Goal: Use online tool/utility: Utilize a website feature to perform a specific function

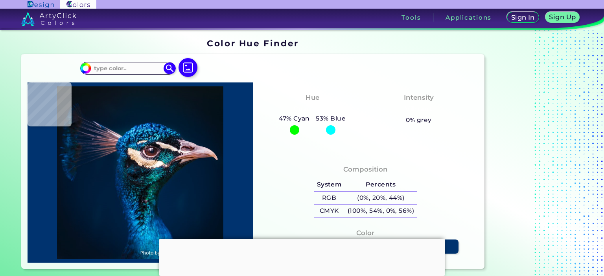
click at [304, 239] on div at bounding box center [302, 239] width 286 height 0
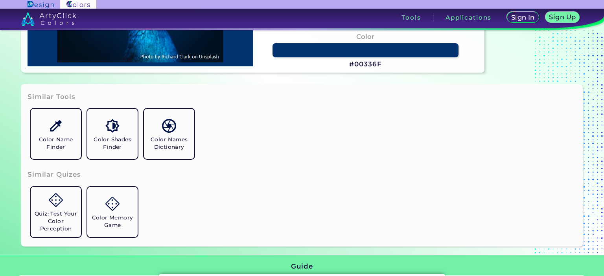
scroll to position [393, 0]
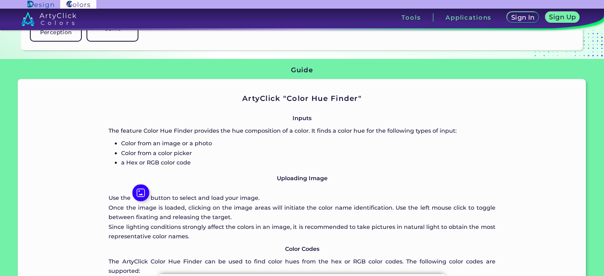
click at [144, 193] on img at bounding box center [140, 193] width 17 height 17
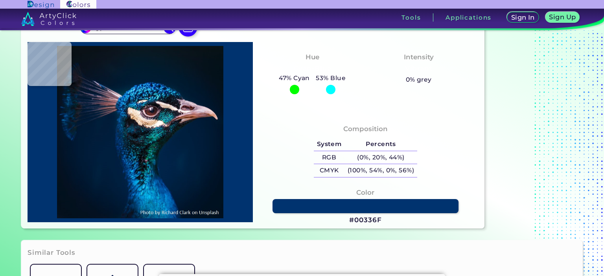
scroll to position [0, 0]
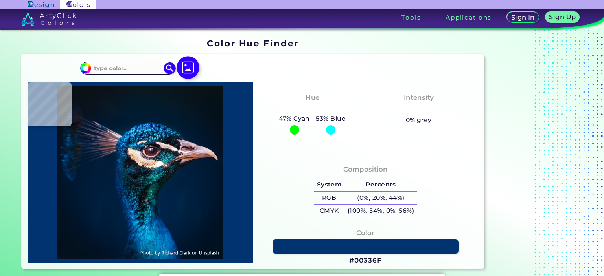
click at [187, 71] on img at bounding box center [187, 67] width 23 height 23
click at [0, 0] on input "file" at bounding box center [0, 0] width 0 height 0
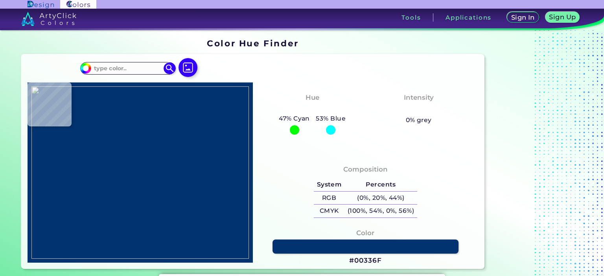
type input "#a5b9c2"
type input "#A5B9C2"
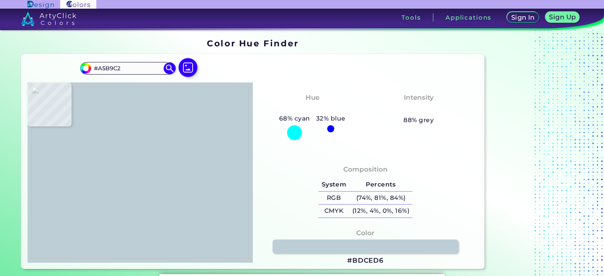
type input "#bdced6"
type input "#BDCED6"
type input "#beced3"
type input "#BECED3"
type input "#899ead"
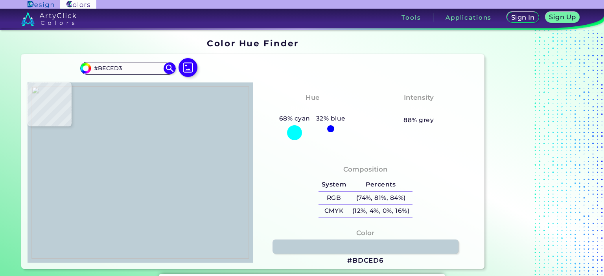
type input "#899EAD"
type input "#8ba1af"
type input "#8BA1AF"
type input "#899fad"
type input "#899FAD"
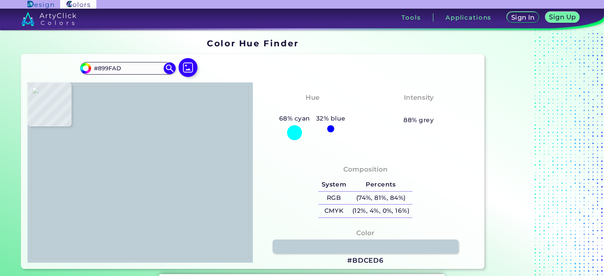
type input "#899dac"
type input "#899DAC"
type input "#879cab"
type input "#879CAB"
type input "#879dab"
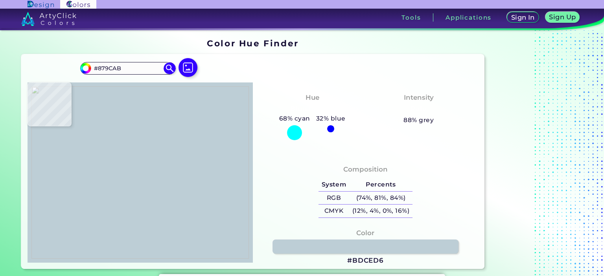
type input "#879DAB"
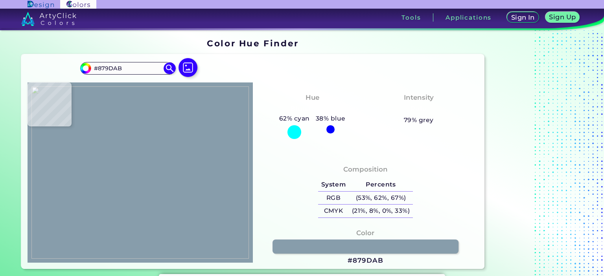
type input "#8ca2b0"
type input "#8CA2B0"
type input "#92a8b6"
type input "#92A8B6"
type input "#8da3b1"
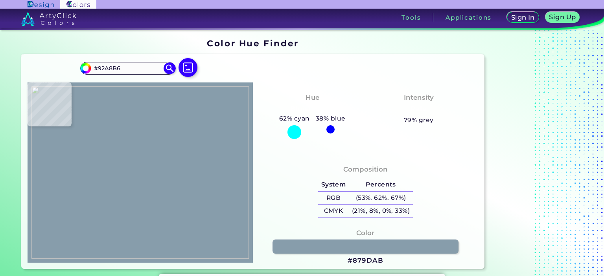
type input "#8DA3B1"
type input "#8ba1af"
type input "#8BA1AF"
type input "#91a7b5"
type input "#91A7B5"
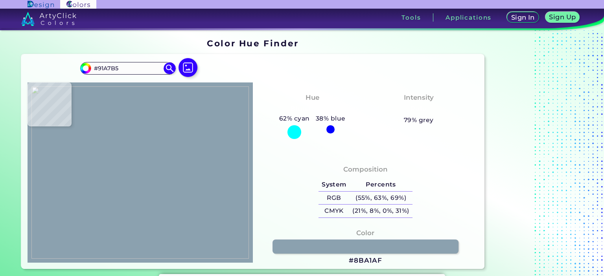
type input "#bfd0d7"
type input "#BFD0D7"
type input "#bacdd4"
type input "#BACDD4"
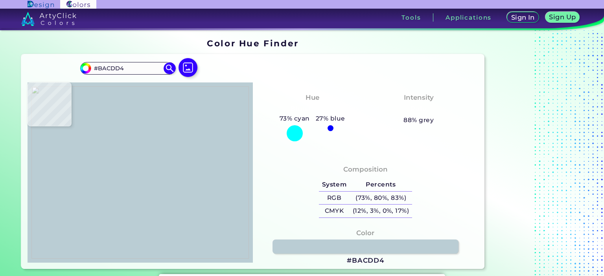
type input "#b0c2cc"
type input "#B0C2CC"
type input "#b9ced4"
type input "#B9CED4"
type input "#c2d3da"
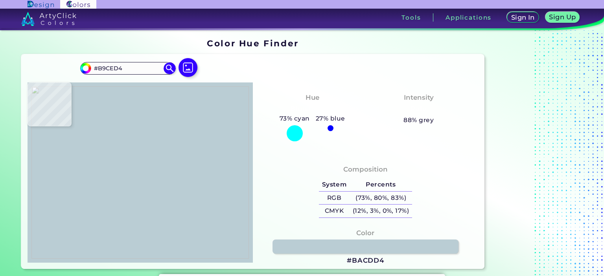
type input "#C2D3DA"
type input "#c9dae0"
type input "#C9DAE0"
type input "#cfdee1"
type input "#CFDEE1"
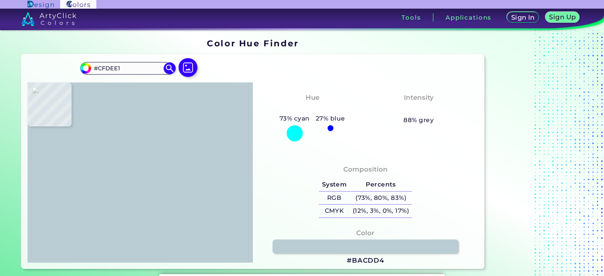
type input "#ccdbe0"
type input "#CCDBE0"
type input "#c9dadf"
type input "#C9DADF"
type input "#b2c1c7"
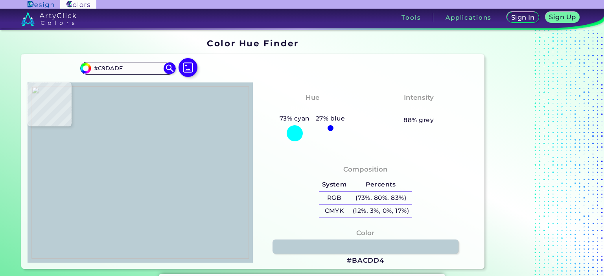
type input "#B2C1C7"
type input "#90a4b3"
type input "#90A4B3"
type input "#8da1b0"
type input "#8DA1B0"
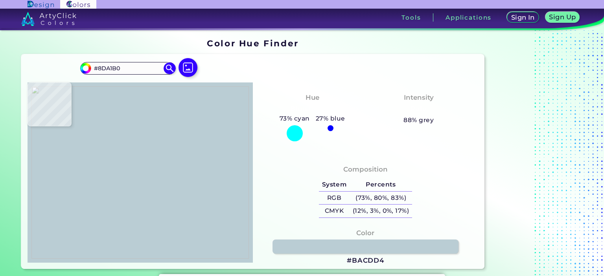
type input "#8a9db0"
type input "#8A9DB0"
type input "#8da1b0"
type input "#8DA1B0"
type input "#3c464c"
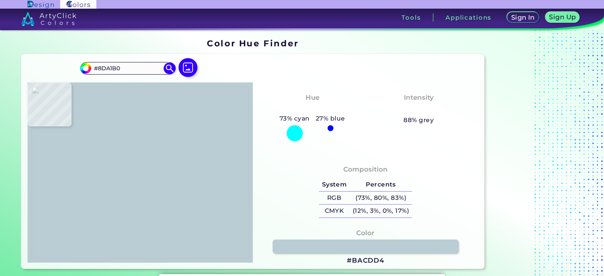
type input "#3C464C"
type input "#8a9fae"
type input "#8A9FAE"
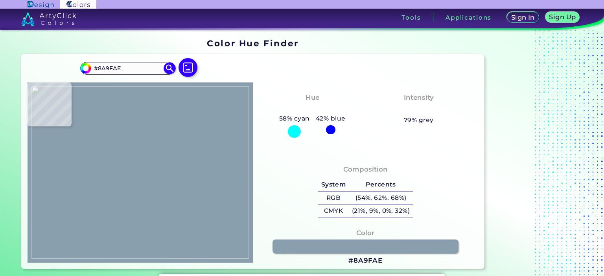
type input "#94aab8"
type input "#94AAB8"
type input "#8ea4b2"
type input "#8EA4B2"
type input "#8da3b1"
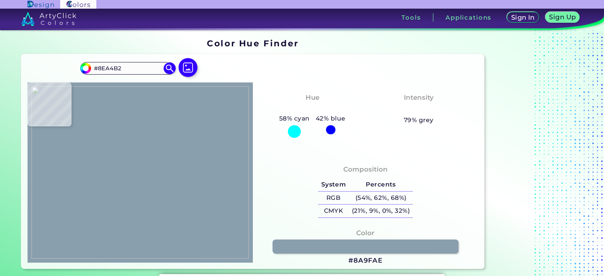
type input "#8DA3B1"
type input "#8ca2b0"
type input "#8CA2B0"
type input "#8ba1af"
type input "#8BA1AF"
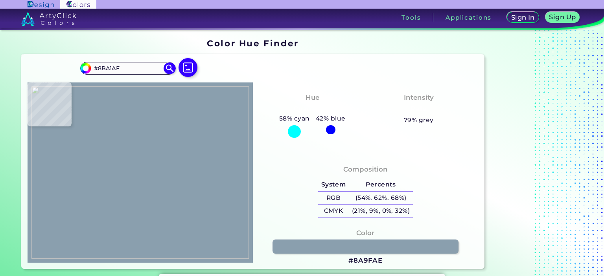
type input "#8aa0ae"
type input "#8AA0AE"
type input "#889eac"
type input "#889EAC"
type input "#899eac"
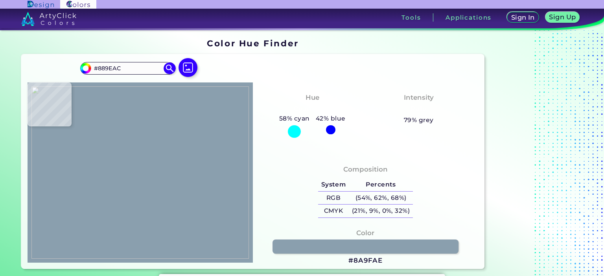
type input "#899EAC"
type input "#899fad"
type input "#899FAD"
type input "#90a6b4"
type input "#90A6B4"
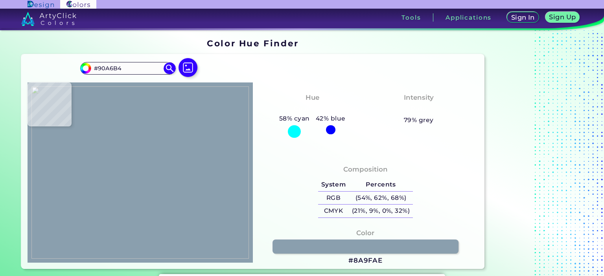
type input "#8da2b3"
type input "#8DA2B3"
type input "#121415"
type input "#b2c2c8"
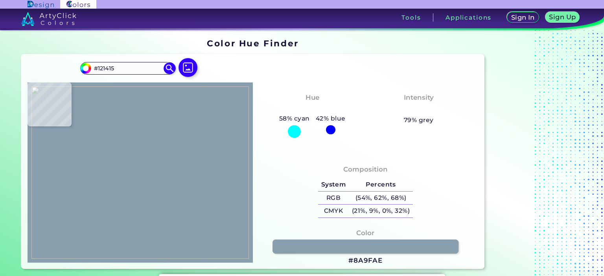
type input "#B2C2C8"
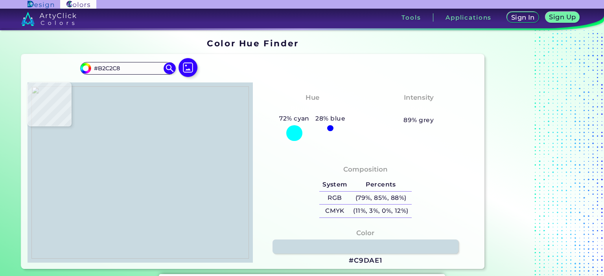
type input "#c9dae1"
type input "#C9DAE1"
type input "#60696b"
type input "#60696B"
type input "#1d2021"
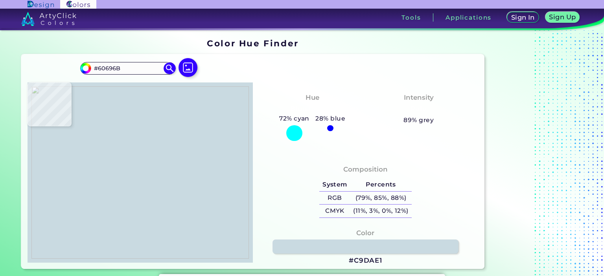
type input "#1D2021"
type input "#b7cad1"
type input "#B7CAD1"
type input "#93a5ad"
type input "#93A5AD"
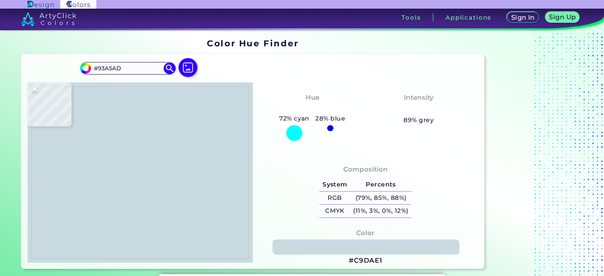
type input "#2e3436"
type input "#2E3436"
type input "#282d2f"
type input "#282D2F"
type input "#b0c3ce"
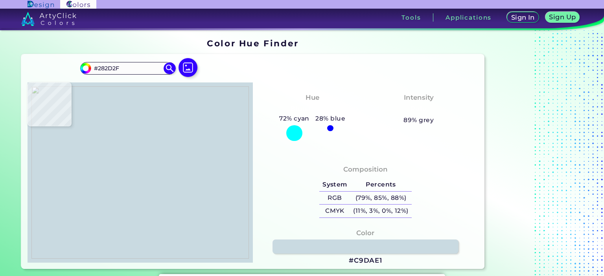
type input "#B0C3CE"
type input "#afc2cc"
type input "#AFC2CC"
type input "#b1c4cb"
type input "#B1C4CB"
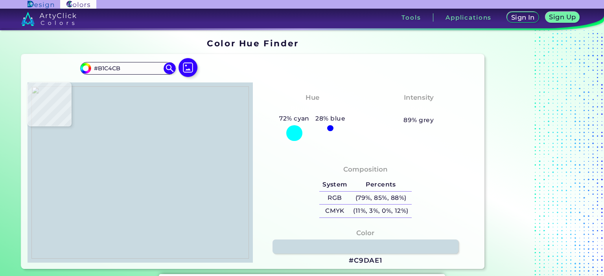
type input "#b2c5cc"
type input "#B2C5CC"
type input "#0b0c0d"
type input "#0B0C0D"
type input "#b8ccd3"
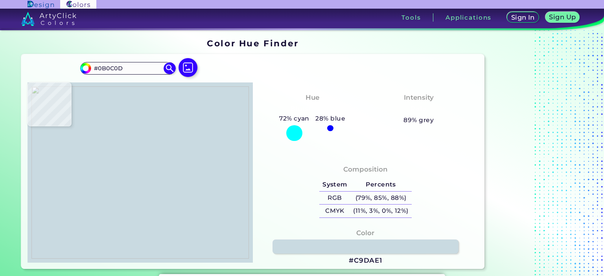
type input "#B8CCD3"
type input "#b7cad1"
type input "#B7CAD1"
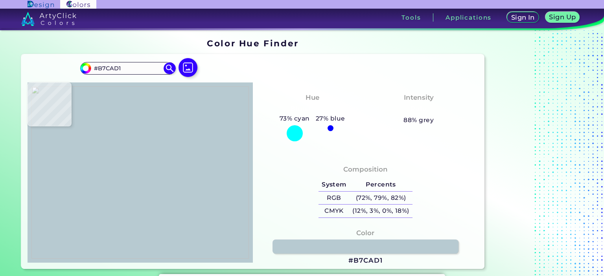
type input "#b4c7ce"
type input "#B4C7CE"
type input "#b0c3cb"
type input "#B0C3CB"
type input "#acc0c8"
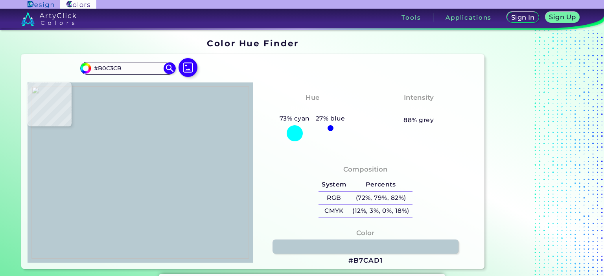
type input "#ACC0C8"
type input "#96acb9"
type input "#96ACB9"
type input "#8ea3b2"
type input "#8EA3B2"
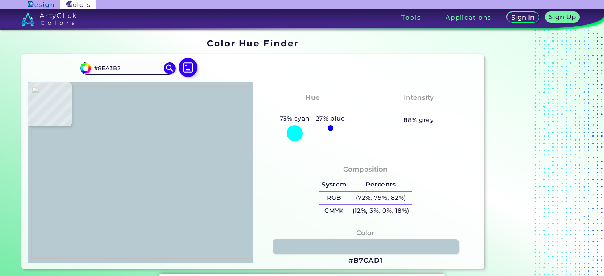
type input "#8fa5b3"
type input "#8FA5B3"
type input "#90a7b5"
type input "#90A7B5"
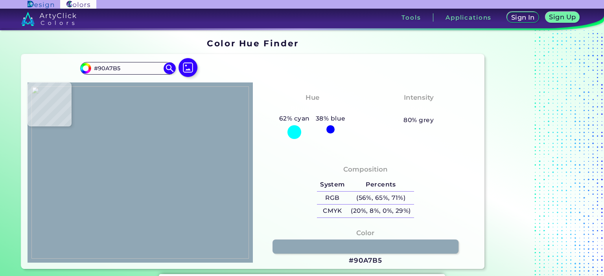
type input "#91a6b5"
type input "#91A6B5"
type input "#91a6b4"
type input "#91A6B4"
type input "#8fa5b3"
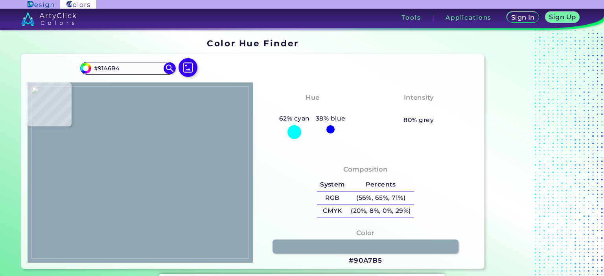
type input "#8FA5B3"
type input "#8ea4b2"
type input "#8EA4B2"
type input "#8ea4b1"
type input "#8EA4B1"
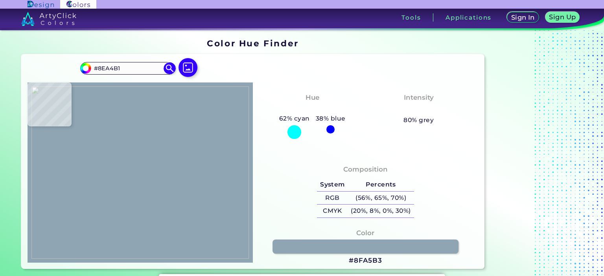
type input "#90a3b2"
type input "#90A3B2"
type input "#a5b9c6"
type input "#A5B9C6"
type input "#b6c9d0"
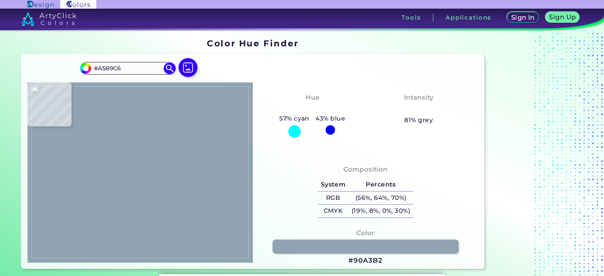
type input "#B6C9D0"
type input "#adc0ca"
type input "#ADC0CA"
type input "#b9ccd3"
type input "#B9CCD3"
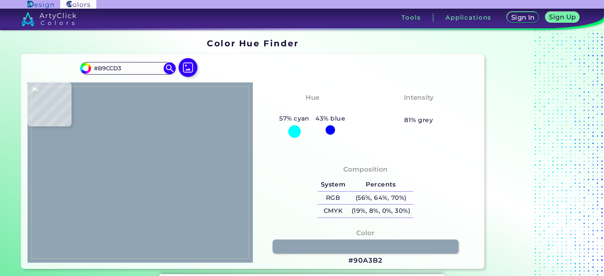
type input "#9fb4bf"
type input "#9FB4BF"
type input "#92a8b6"
type input "#92A8B6"
type input "#8a9fae"
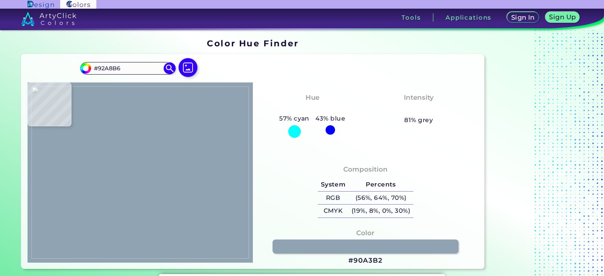
type input "#8A9FAE"
type input "#96adbb"
type input "#96ADBB"
type input "#8a9fb0"
type input "#8A9FB0"
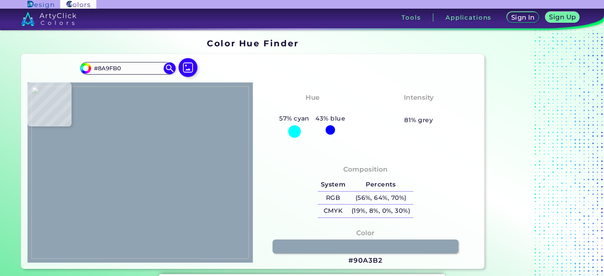
type input "#8ba0af"
type input "#8BA0AF"
type input "#8ba1af"
type input "#8BA1AF"
type input "#8aa1af"
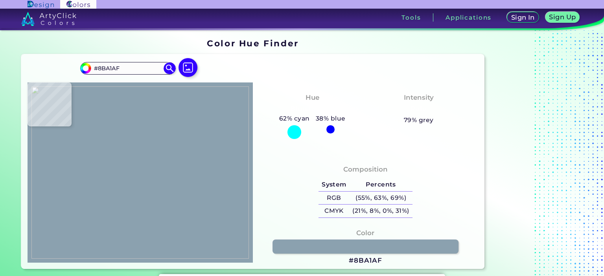
type input "#8AA1AF"
type input "#e753c1"
type input "#E753C1"
type input "#aec2c9"
type input "#AEC2C9"
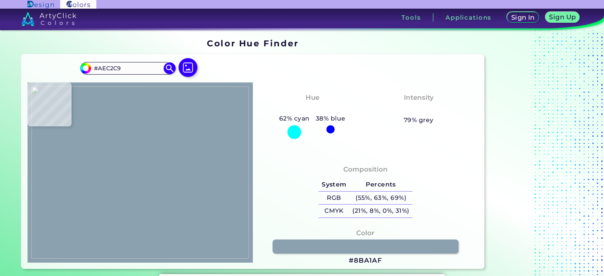
type input "#8aa1b1"
type input "#8AA1B1"
type input "#8aa1b2"
type input "#8AA1B2"
type input "#8a9fb0"
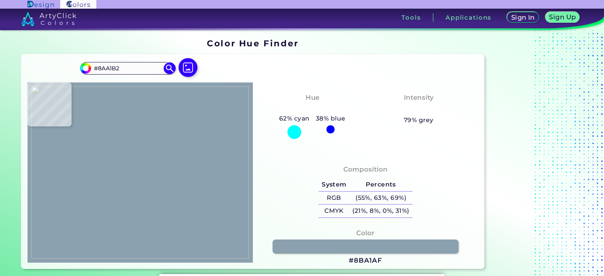
type input "#8A9FB0"
type input "#899fae"
type input "#899FAE"
type input "#89a0b0"
type input "#89A0B0"
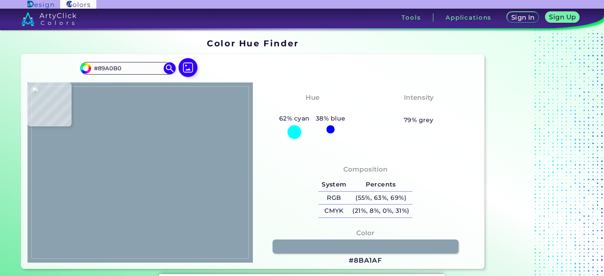
type input "#89a0b1"
type input "#89A0B1"
type input "#899eb1"
type input "#899EB1"
type input "#89a0b0"
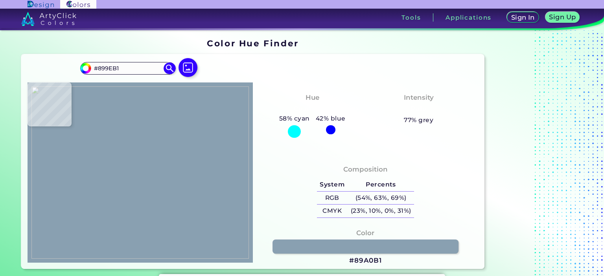
type input "#89A0B0"
type input "#889faf"
type input "#889FAF"
type input "#9a86b0"
type input "#9A86B0"
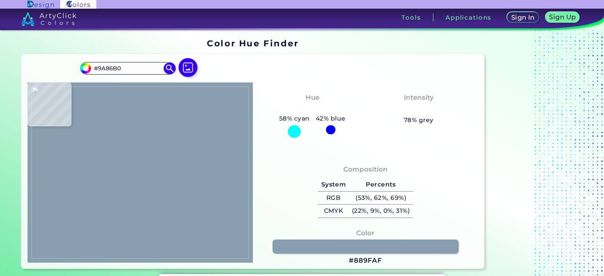
type input "#889dae"
type input "#889DAE"
type input "#899eaf"
type input "#899EAF"
type input "#889eae"
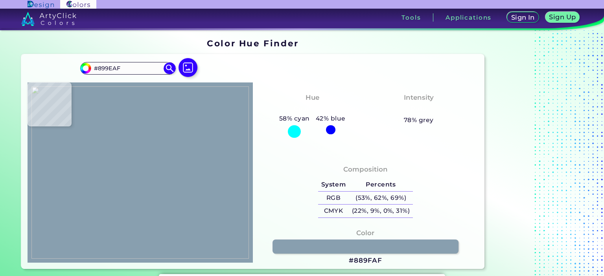
type input "#889EAE"
type input "#8aa0ae"
type input "#8AA0AE"
type input "#879cab"
type input "#879CAB"
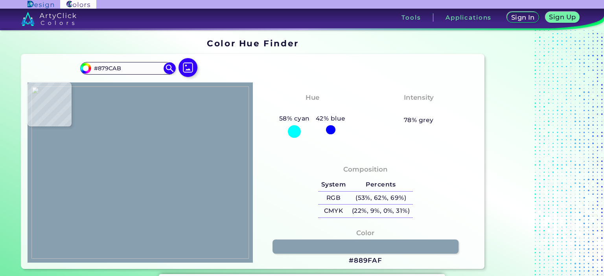
type input "#899fae"
type input "#899FAE"
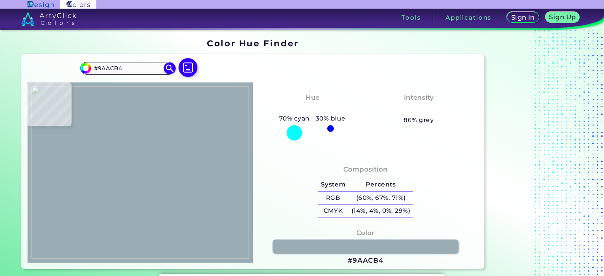
click at [43, 176] on img at bounding box center [139, 172] width 217 height 173
click at [428, 140] on div "Hue Bluish Cyan 70% cyan 30% blue Intensity Pale 86% grey" at bounding box center [365, 119] width 225 height 72
click at [170, 129] on img at bounding box center [139, 172] width 217 height 173
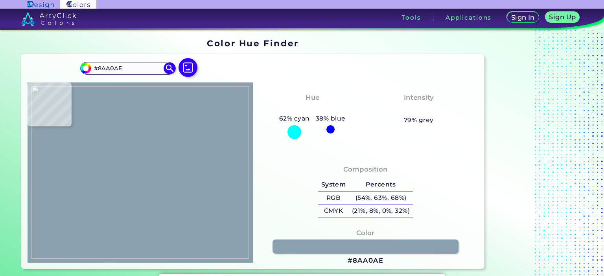
click at [165, 124] on img at bounding box center [139, 172] width 217 height 173
click at [163, 119] on img at bounding box center [139, 172] width 217 height 173
click at [356, 261] on h3 "#899FAF" at bounding box center [365, 260] width 33 height 9
click at [352, 261] on h3 "#899FAF copied" at bounding box center [365, 260] width 33 height 9
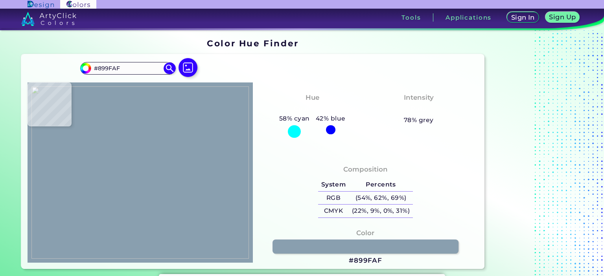
click at [364, 261] on h3 "#899FAF" at bounding box center [365, 260] width 33 height 9
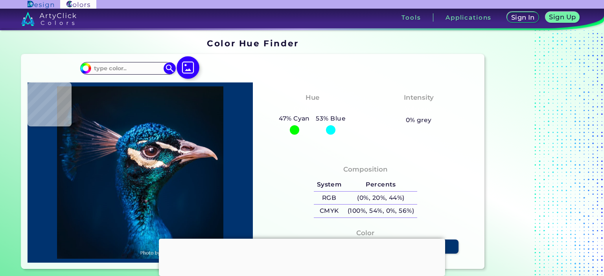
click at [187, 66] on img at bounding box center [187, 67] width 23 height 23
click at [0, 0] on input "file" at bounding box center [0, 0] width 0 height 0
type input "#000000"
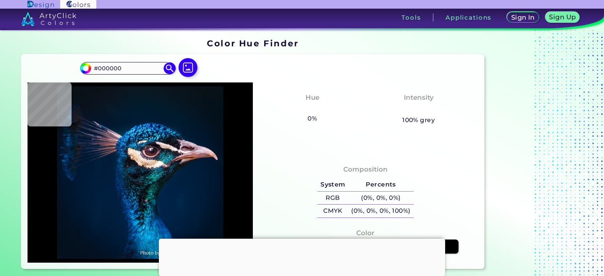
type input "#0a1117"
type input "#0A1117"
type input "#061721"
type input "#08121c"
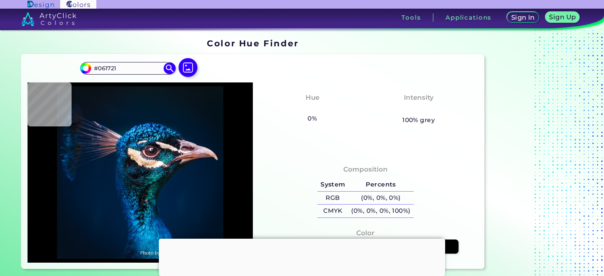
type input "#08121C"
type input "#021118"
type input "#000000"
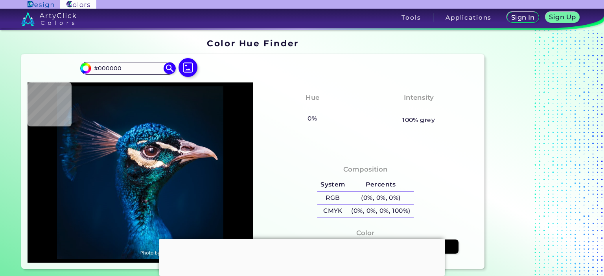
type input "#041119"
type input "#011327"
type input "#d2b6b6"
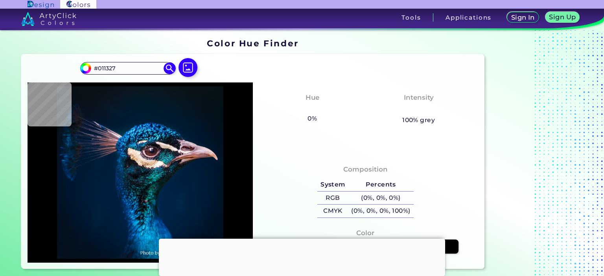
type input "#D2B6B6"
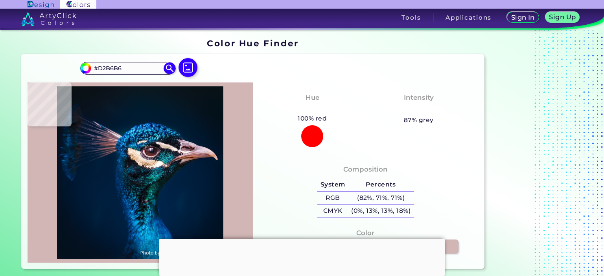
type input "#161e30"
type input "#161E30"
type input "#021221"
type input "#03111c"
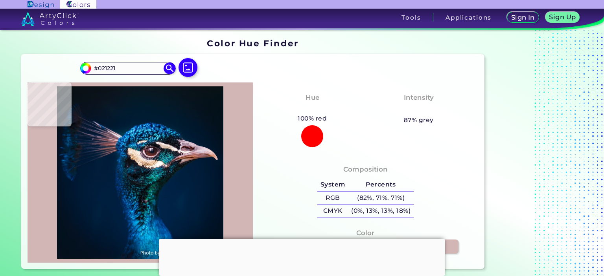
type input "#03111C"
type input "#03111a"
type input "#03111A"
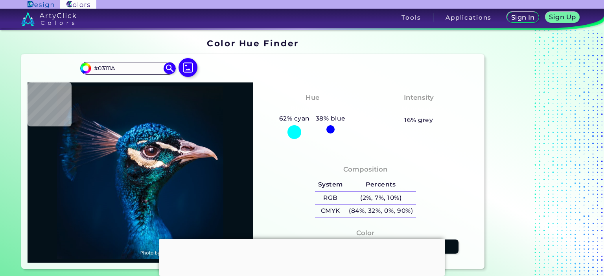
type input "#041119"
type input "#051218"
type input "#081319"
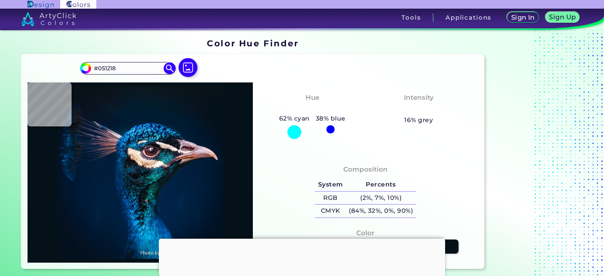
type input "#081319"
type input "#081116"
type input "#091217"
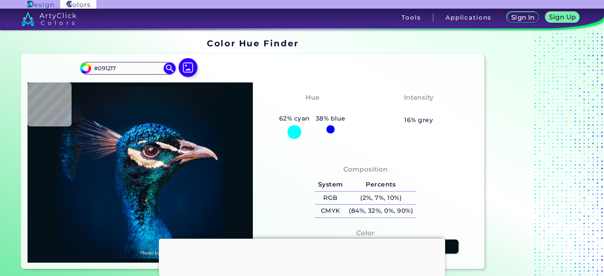
type input "#000000"
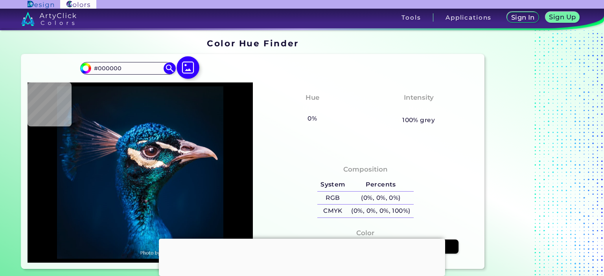
click at [190, 69] on img at bounding box center [187, 67] width 23 height 23
click at [0, 0] on input "file" at bounding box center [0, 0] width 0 height 0
type input "#011b36"
type input "#011B36"
type input "#001b36"
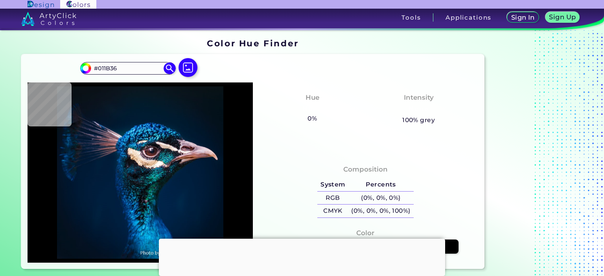
type input "#001B36"
type input "#011b36"
type input "#011B36"
type input "#001a35"
type input "#001A35"
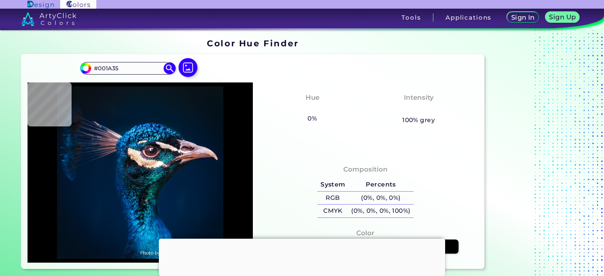
type input "#001a33"
type input "#001A33"
type input "#001932"
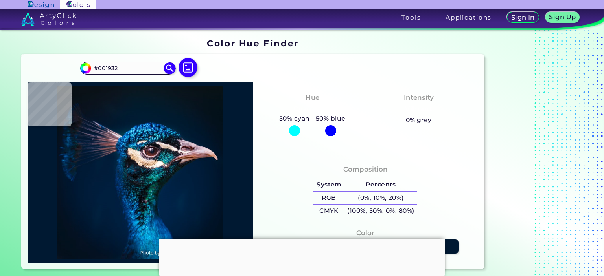
type input "#000000"
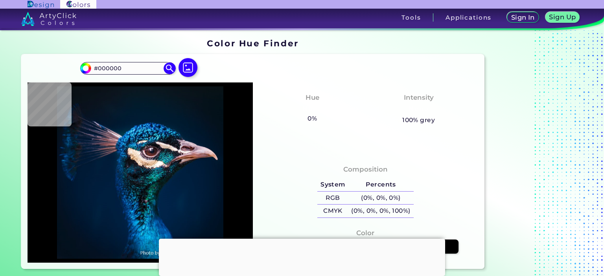
click at [303, 239] on div at bounding box center [302, 239] width 286 height 0
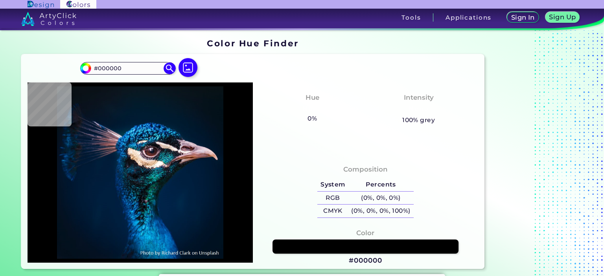
type input "#091016"
type input "#0a131a"
type input "#0A131A"
type input "#0b1521"
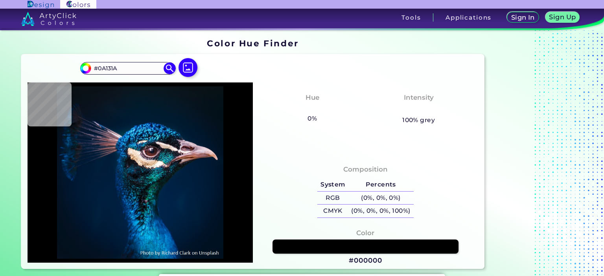
type input "#0B1521"
type input "#081923"
type input "#071925"
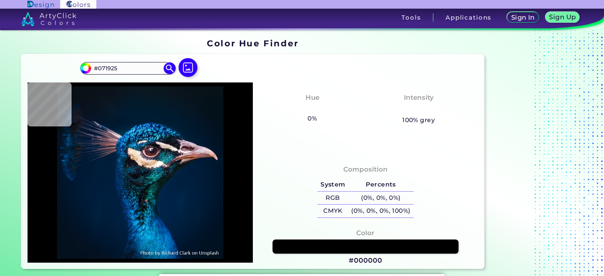
type input "#071927"
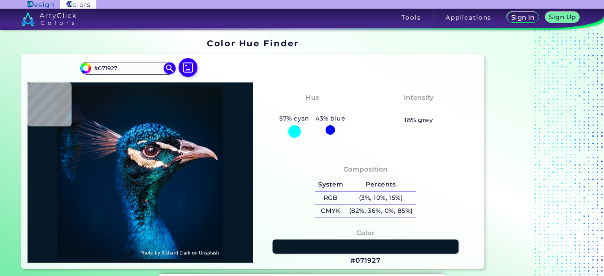
type input "#071925"
type input "#071923"
type input "#0a1622"
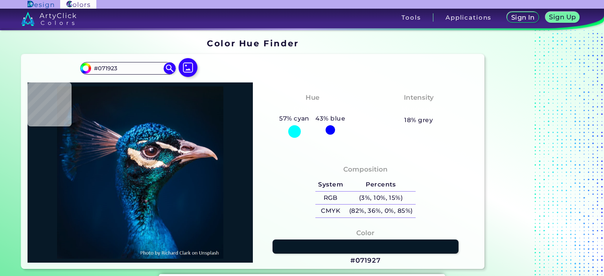
type input "#0A1622"
type input "#0b141d"
type input "#0B141D"
type input "#0a1117"
type input "#0A1117"
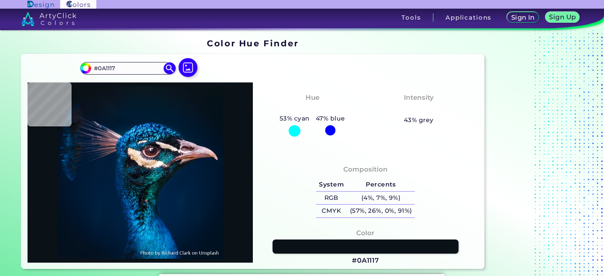
type input "#0a1215"
type input "#0A1215"
type input "#0b121a"
type input "#0B121A"
type input "#0b151e"
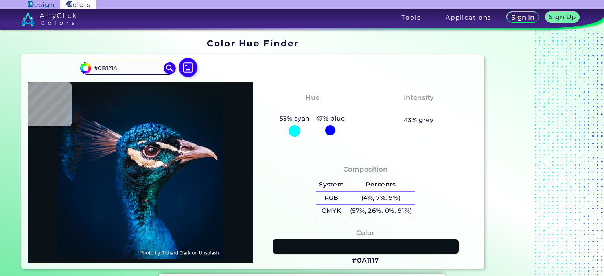
type input "#0B151E"
type input "#0c161f"
type input "#0C161F"
click at [189, 65] on img at bounding box center [187, 67] width 23 height 23
click at [0, 0] on input "file" at bounding box center [0, 0] width 0 height 0
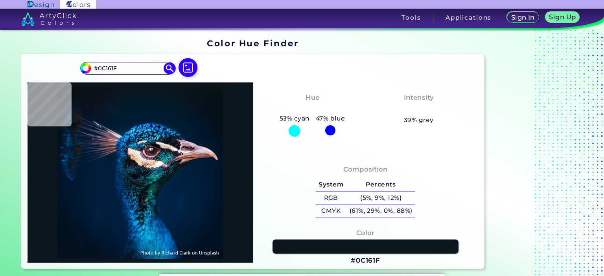
type input "#09161e"
type input "#09161E"
type input "#051826"
type input "#031a2a"
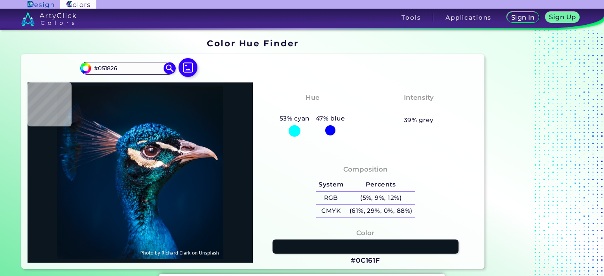
type input "#031A2A"
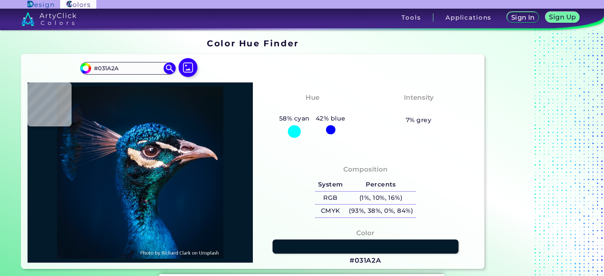
type input "#001a30"
type input "#001A30"
type input "#001d35"
type input "#001D35"
type input "#002236"
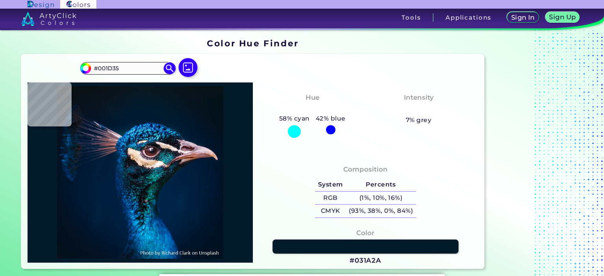
type input "#002236"
type input "#002f50"
type input "#002F50"
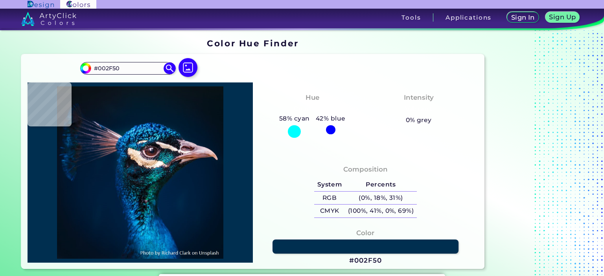
type input "#033053"
type input "#022f59"
type input "#022F59"
type input "#295e9a"
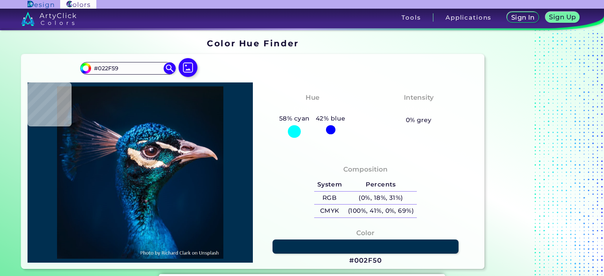
type input "#295E9A"
type input "#002564"
type input "#1079cb"
type input "#1079CB"
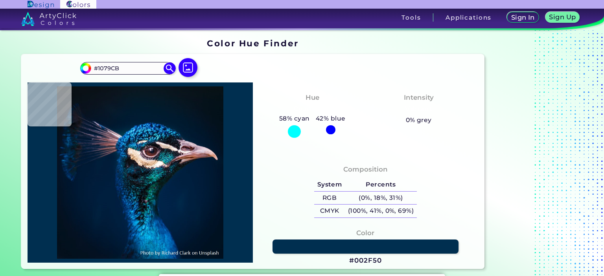
type input "#002238"
type input "#001b33"
type input "#001B33"
type input "#02182d"
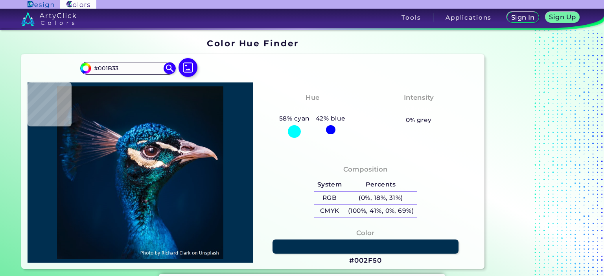
type input "#02182D"
type input "#051628"
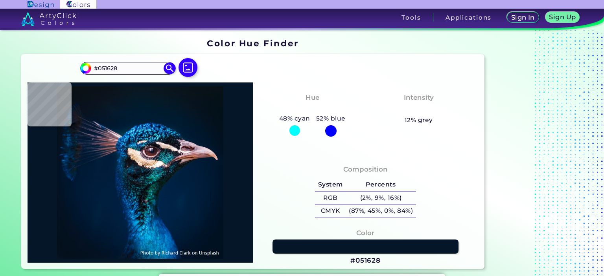
type input "#061323"
type input "#152232"
type input "#091525"
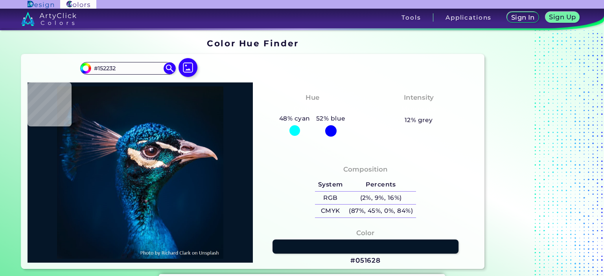
type input "#091525"
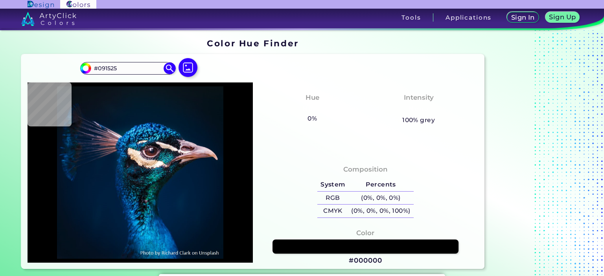
type input "#000000"
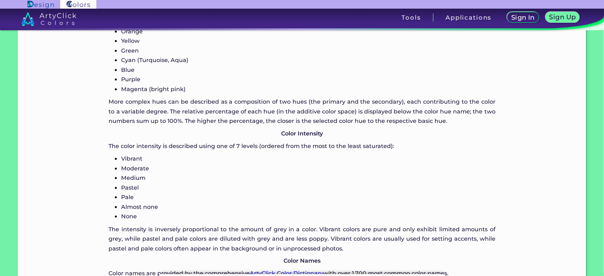
scroll to position [668, 0]
